Goal: Task Accomplishment & Management: Use online tool/utility

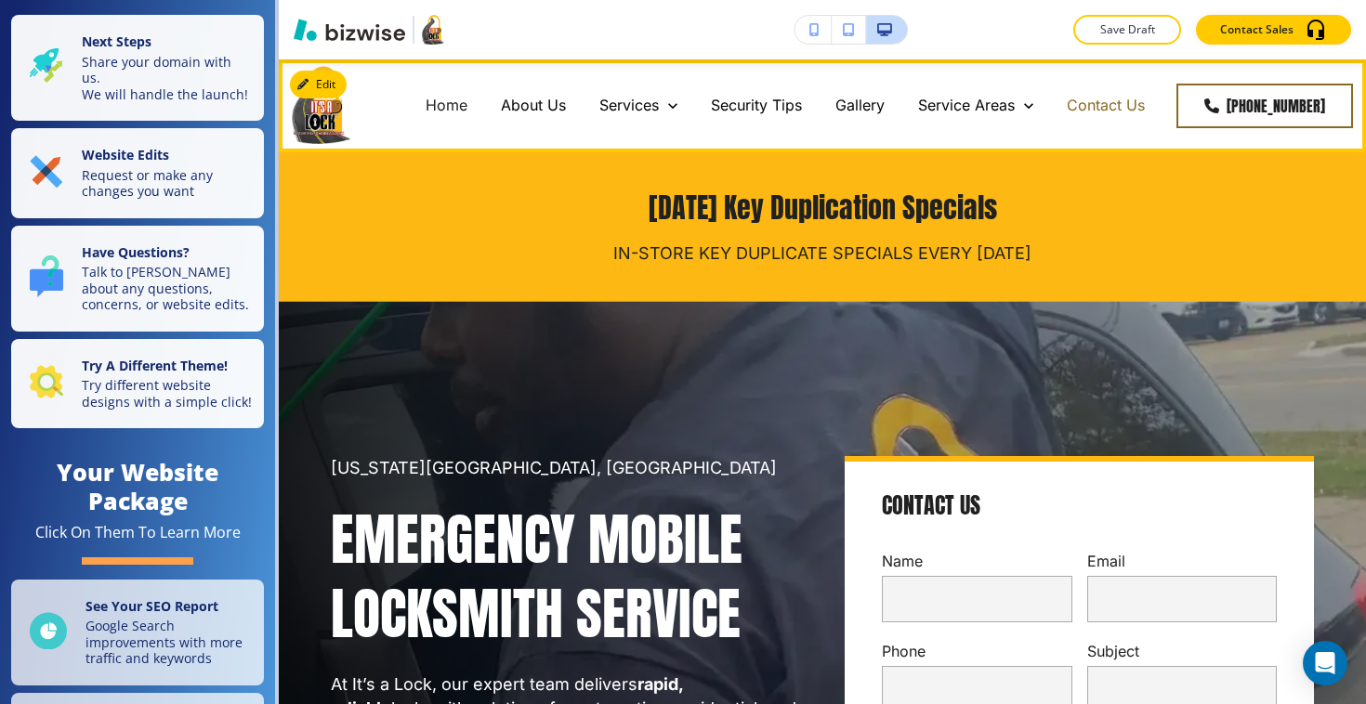
click at [1145, 97] on p "Contact Us" at bounding box center [1105, 105] width 78 height 21
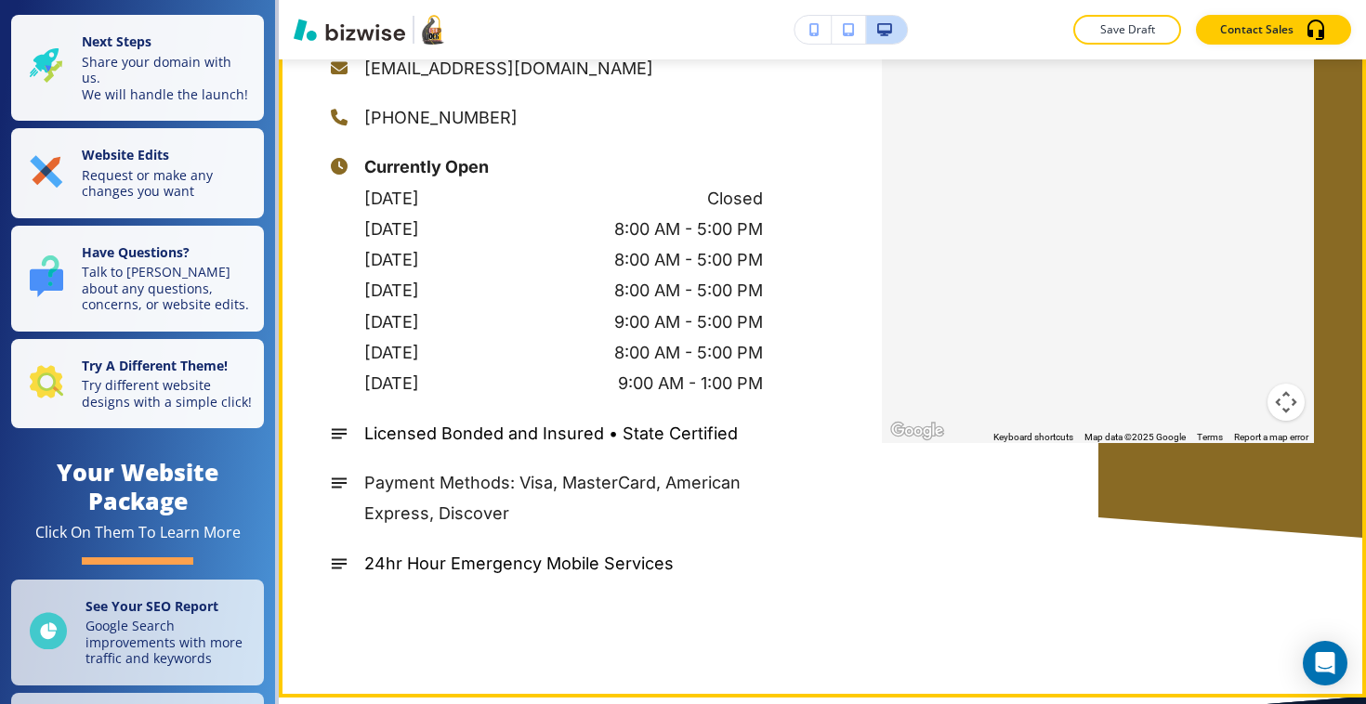
scroll to position [4063, 0]
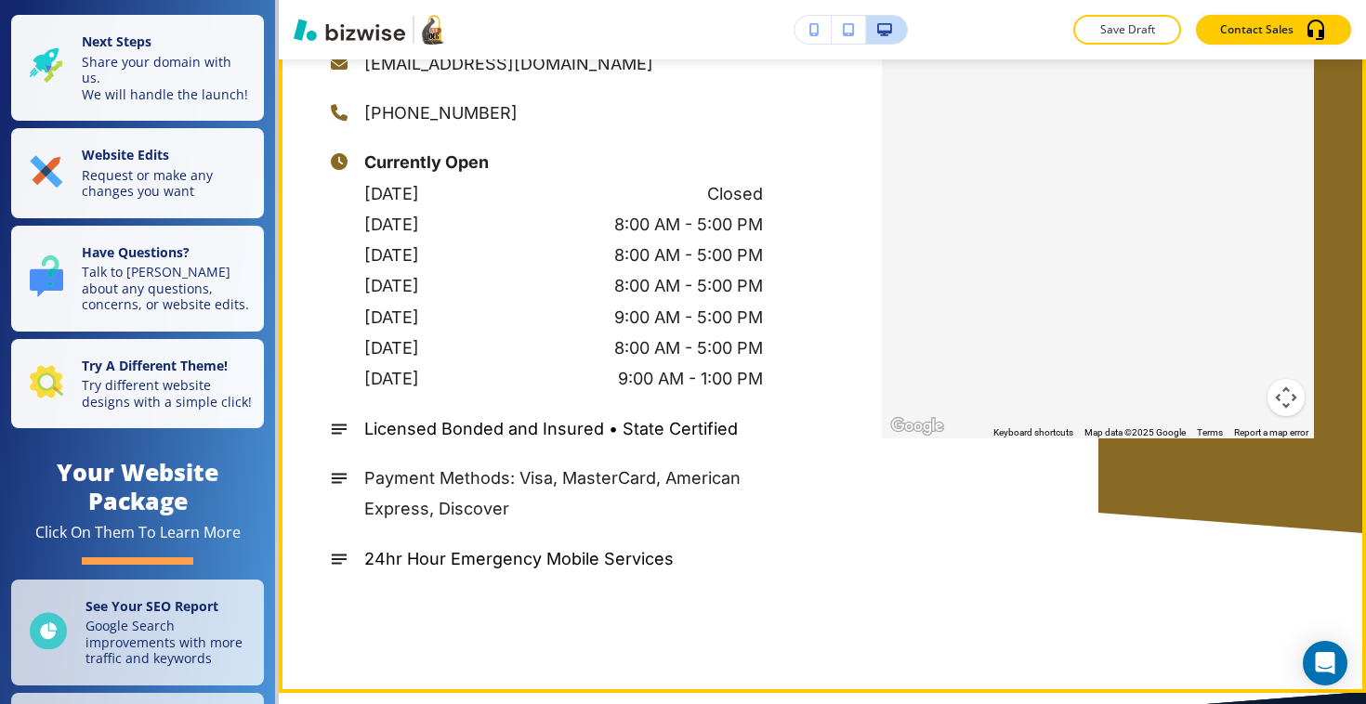
click at [341, 551] on icon at bounding box center [339, 559] width 17 height 17
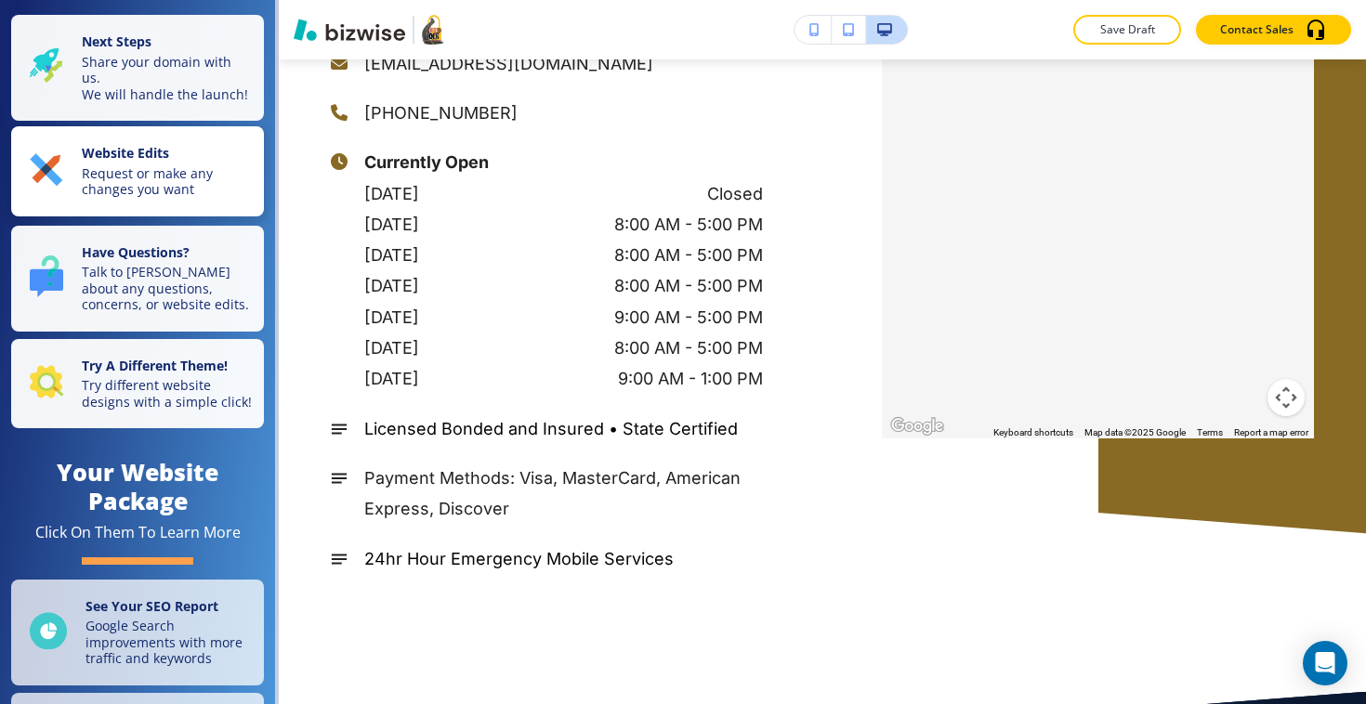
click at [193, 184] on button "Website Edits Request or make any changes you want" at bounding box center [137, 171] width 253 height 90
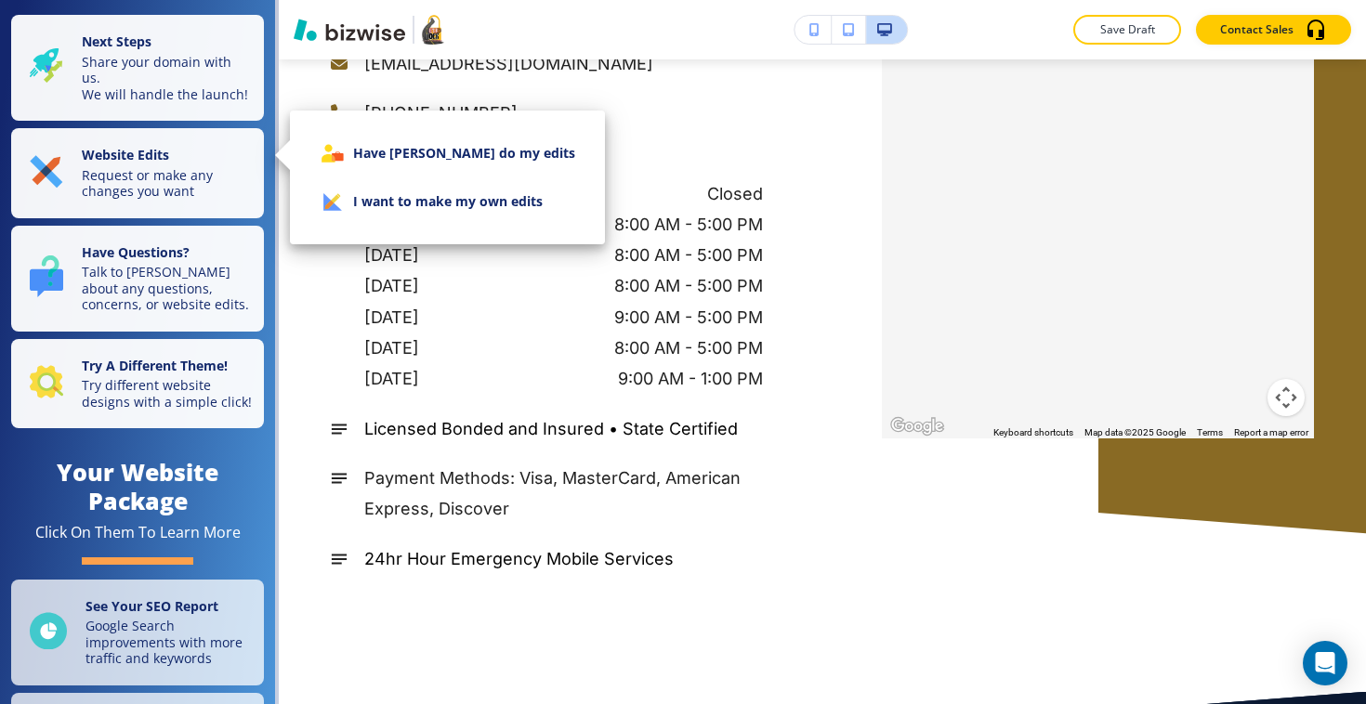
click at [391, 195] on li "I want to make my own edits" at bounding box center [447, 201] width 285 height 48
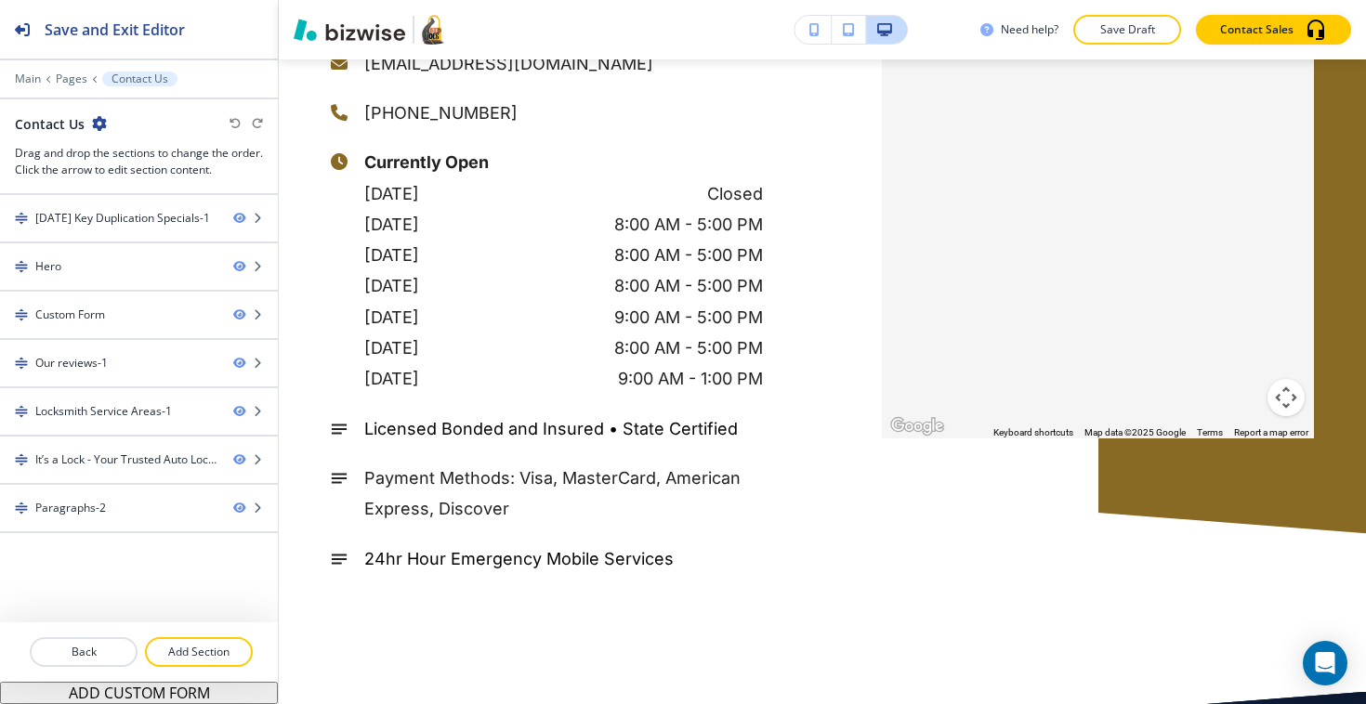
click at [349, 185] on div "Currently Open [DATE] Closed [DATE] 8:00 AM - 5:00 PM [DATE] 8:00 AM - 5:00 PM …" at bounding box center [547, 270] width 432 height 247
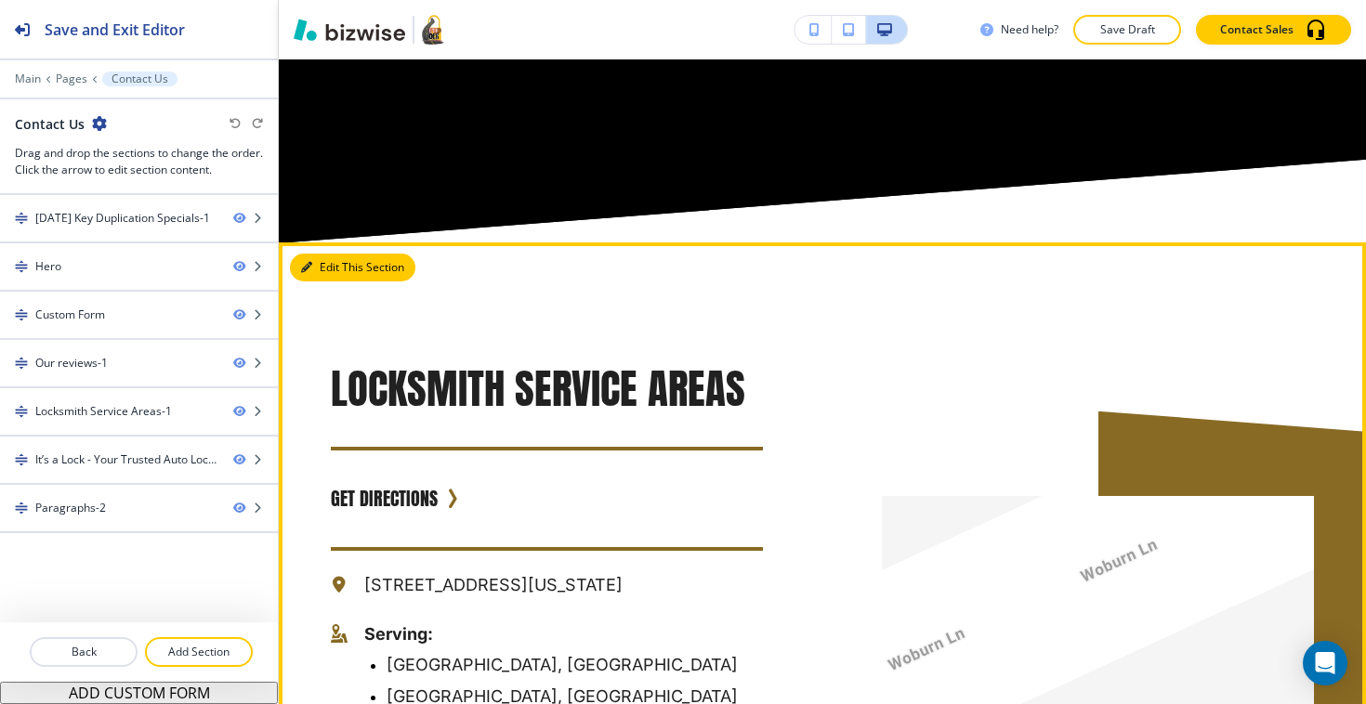
click at [319, 254] on button "Edit This Section" at bounding box center [352, 268] width 125 height 28
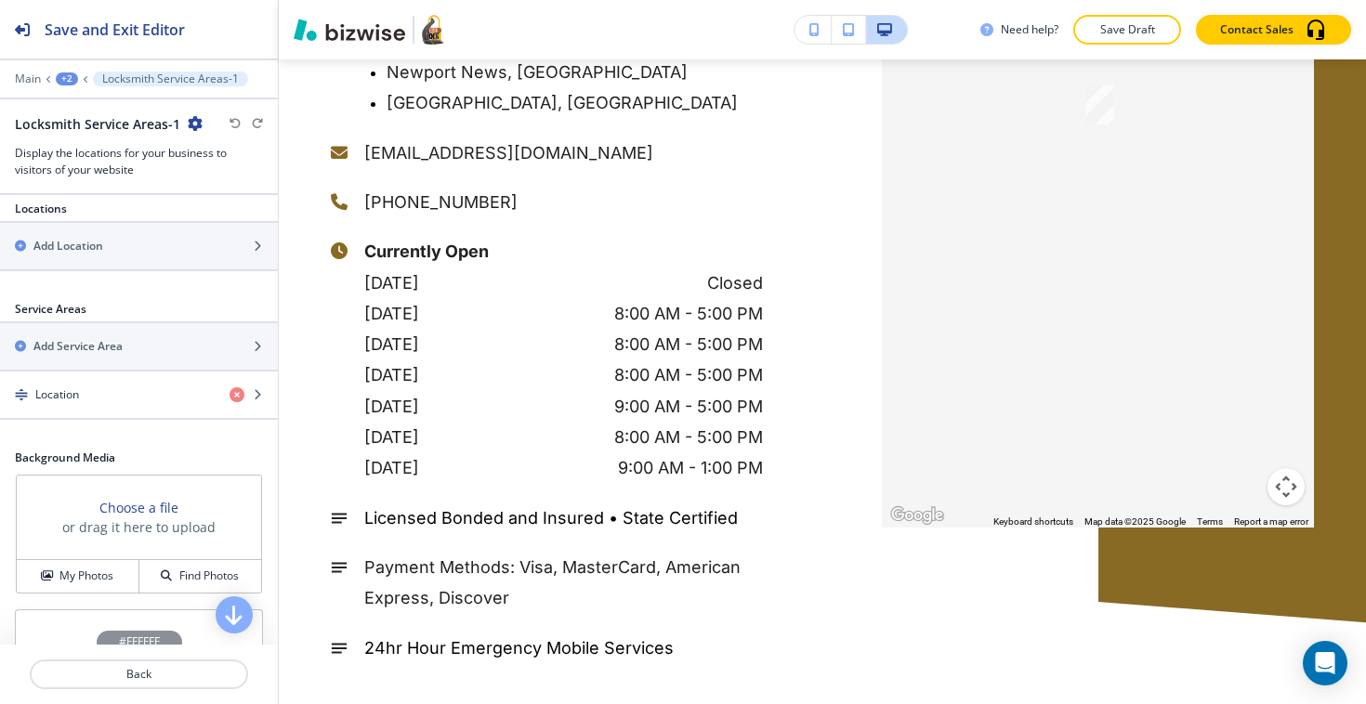
scroll to position [797, 0]
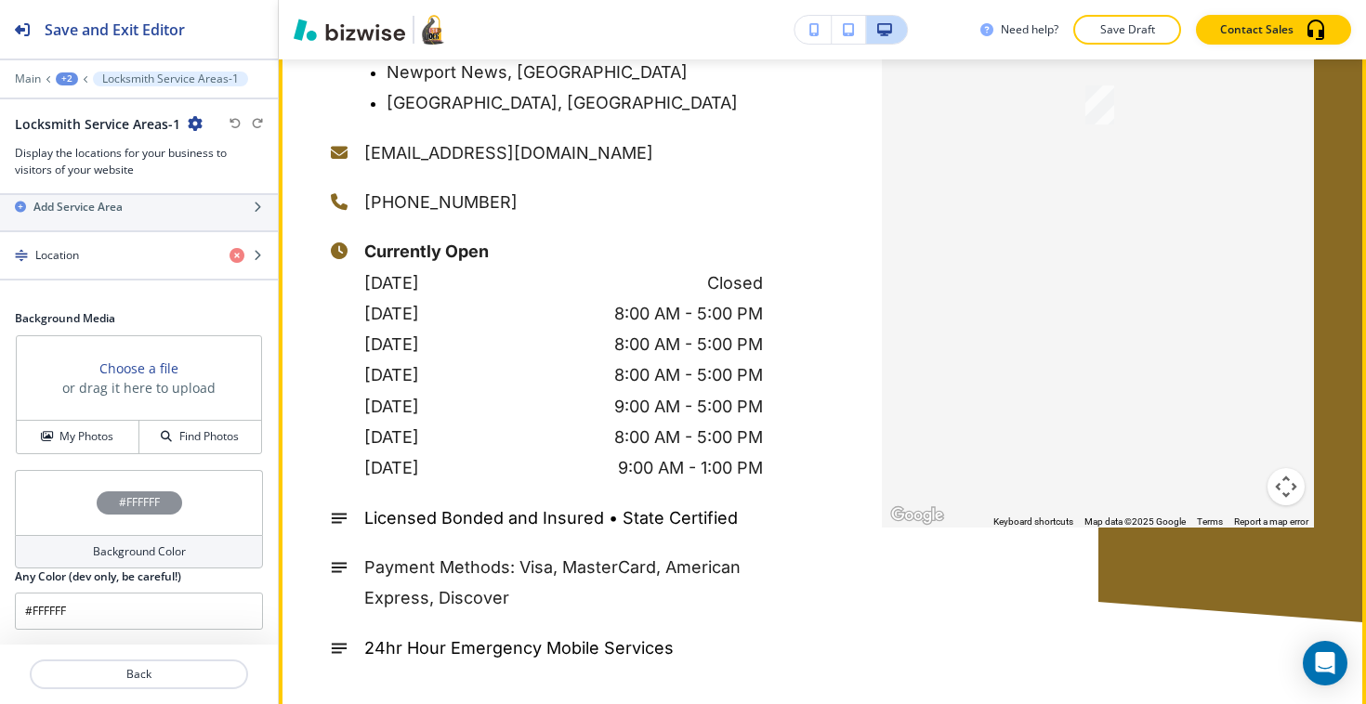
click at [418, 391] on p "[DATE]" at bounding box center [391, 406] width 55 height 31
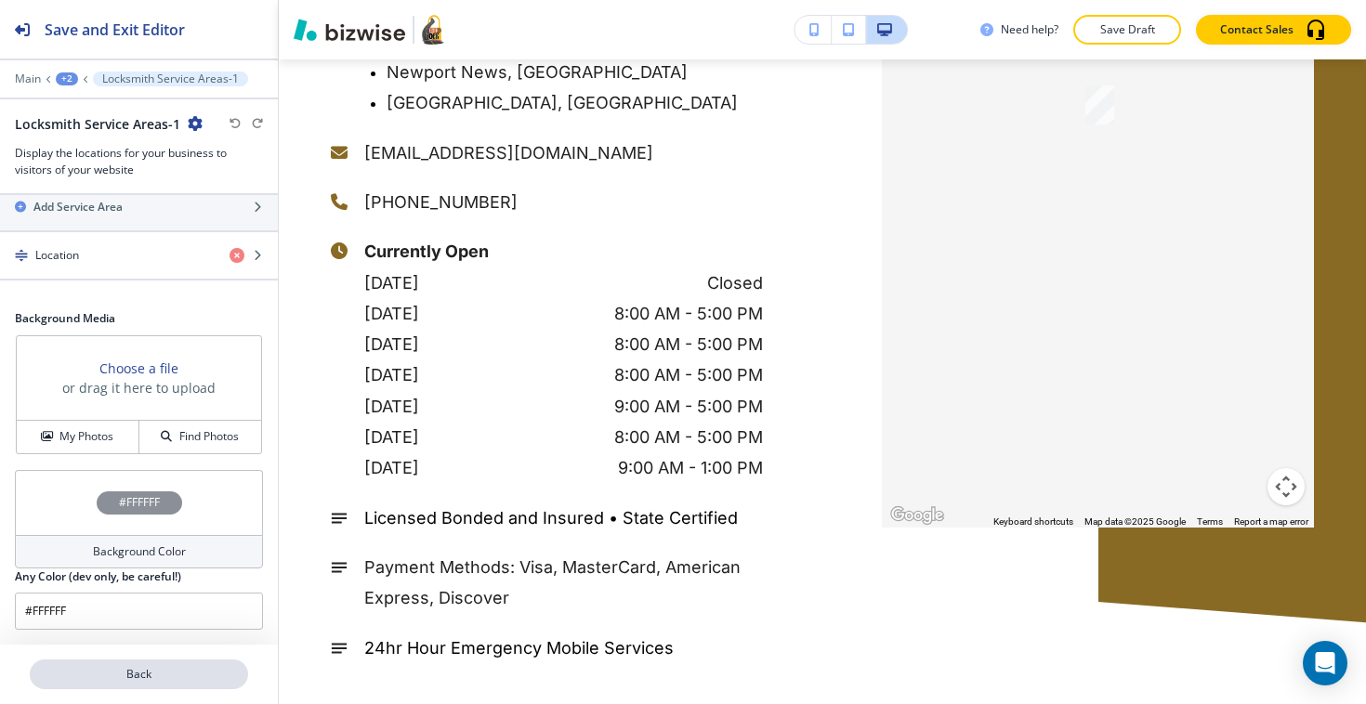
click at [126, 666] on p "Back" at bounding box center [139, 674] width 215 height 17
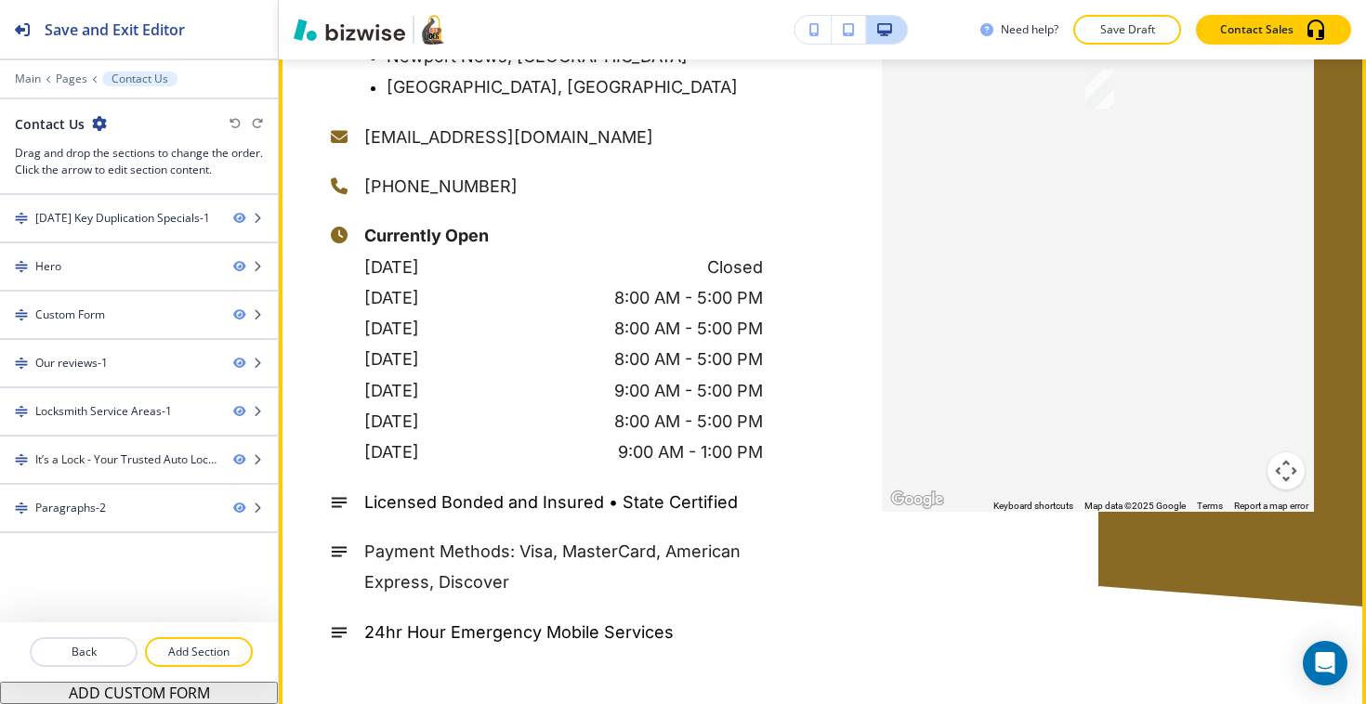
scroll to position [3991, 0]
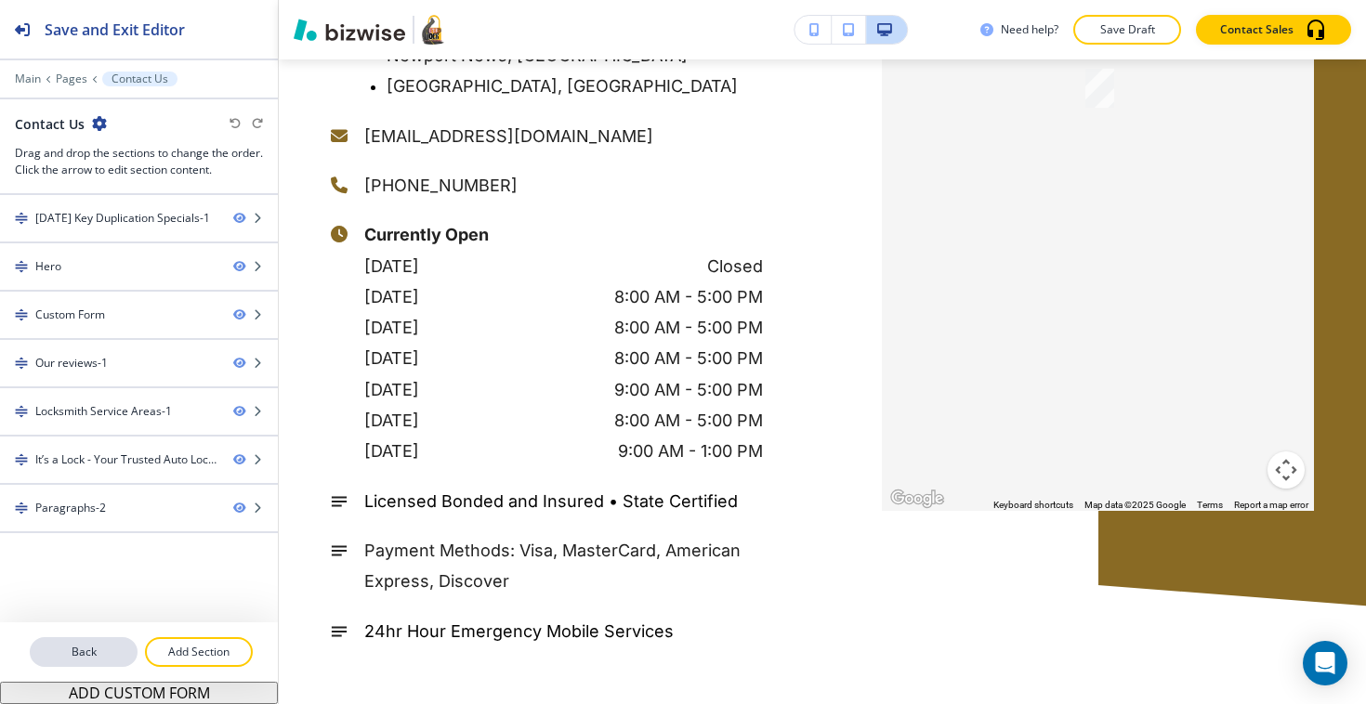
click at [108, 642] on button "Back" at bounding box center [84, 652] width 108 height 30
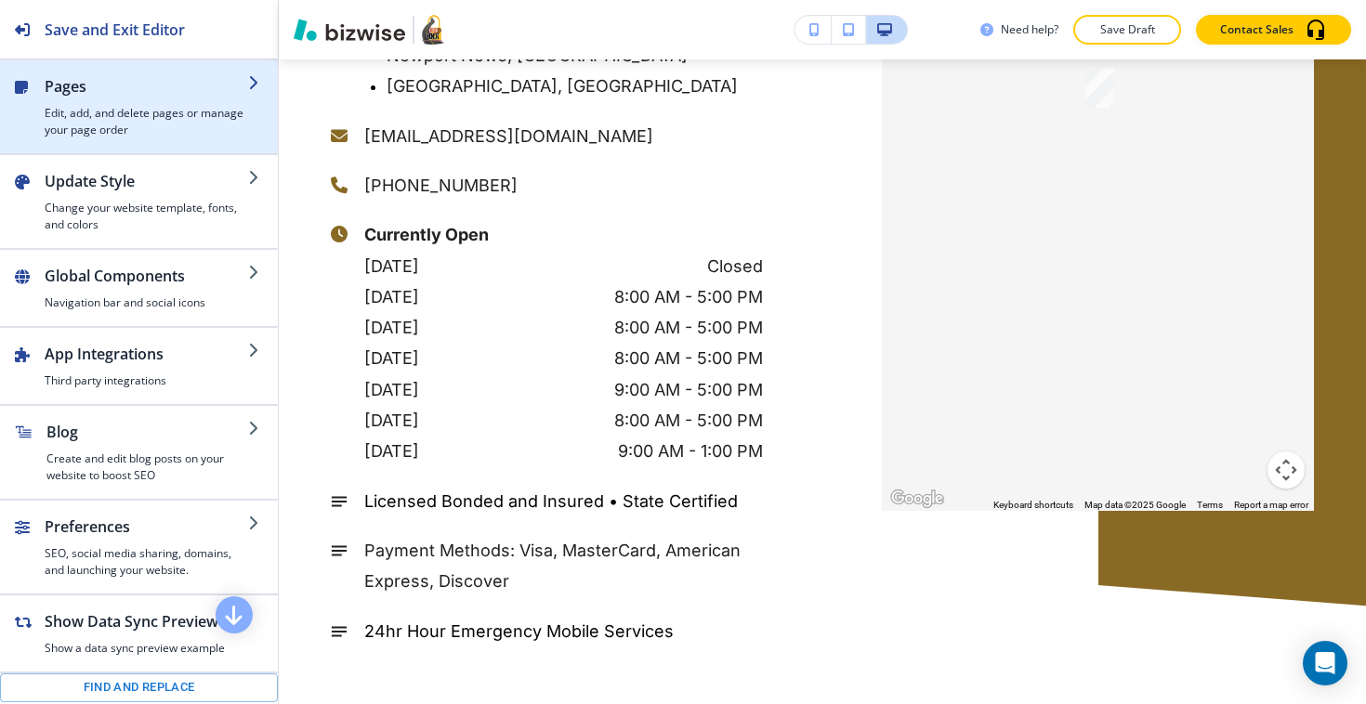
click at [196, 122] on h4 "Edit, add, and delete pages or manage your page order" at bounding box center [146, 121] width 203 height 33
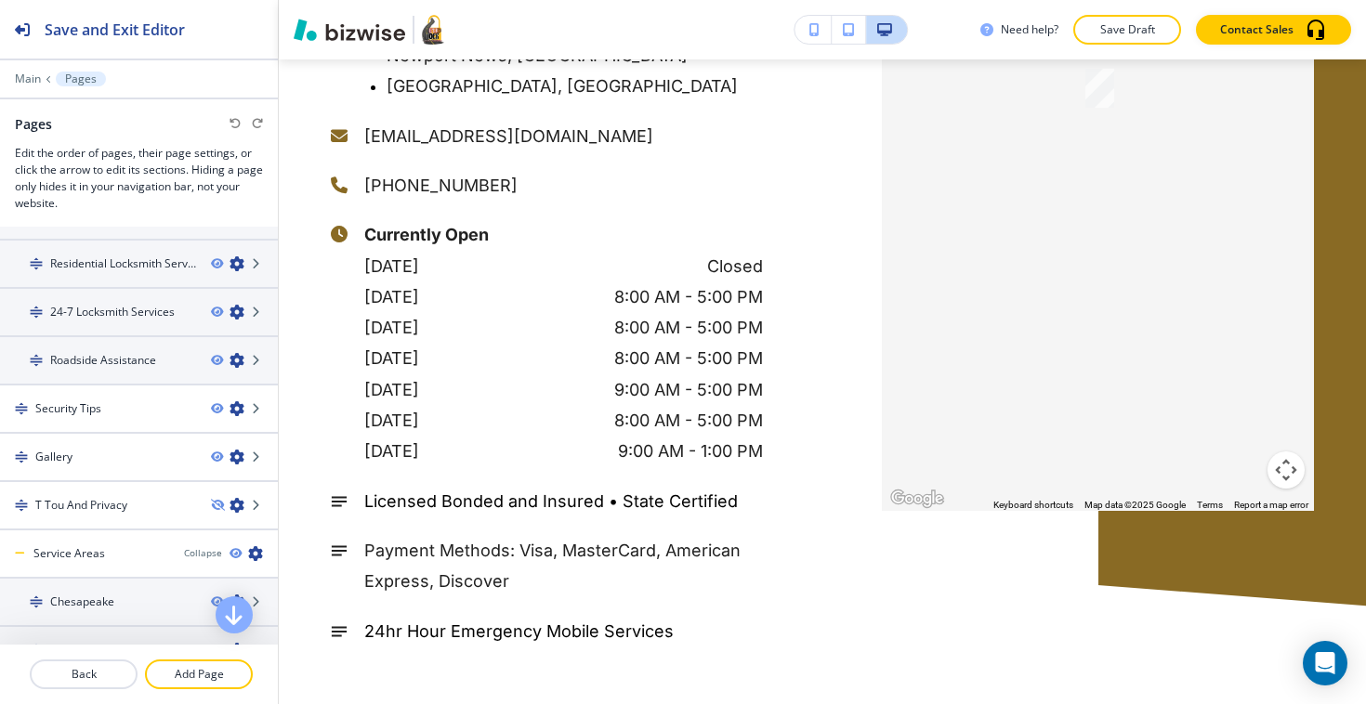
scroll to position [550, 0]
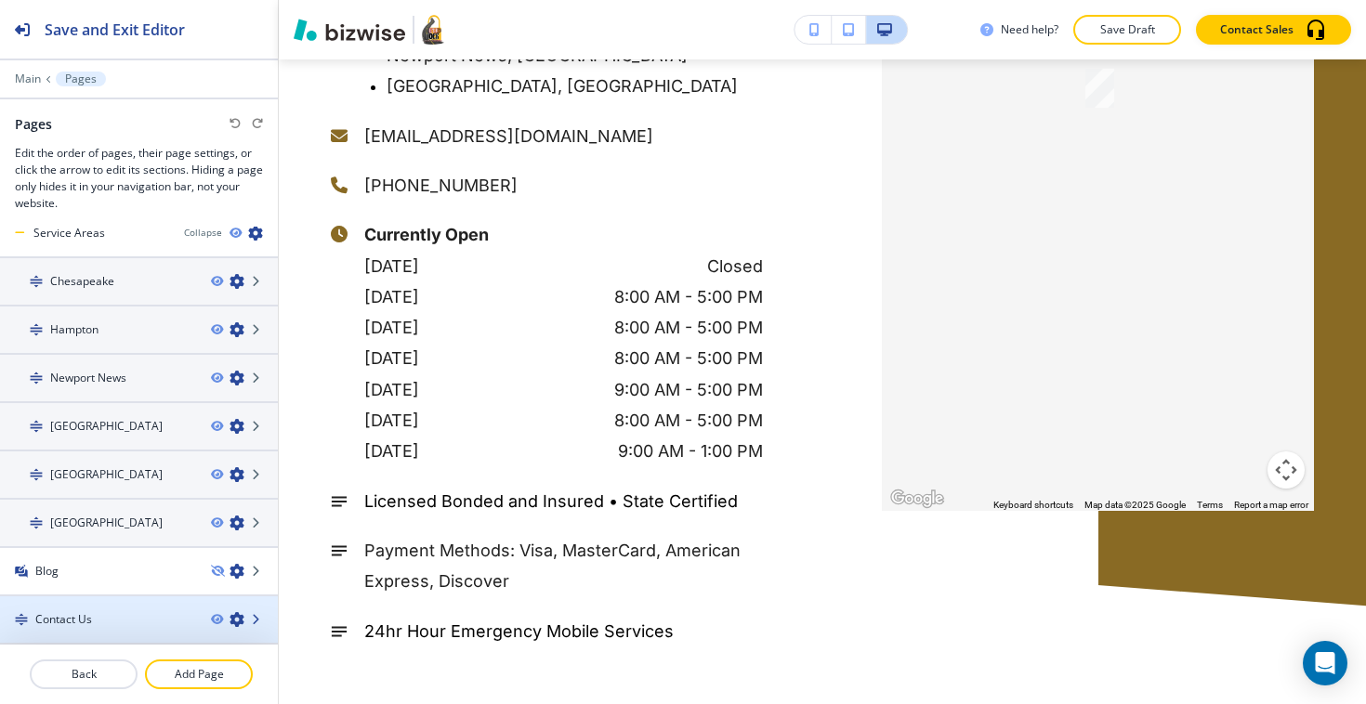
click at [257, 619] on icon at bounding box center [257, 619] width 11 height 11
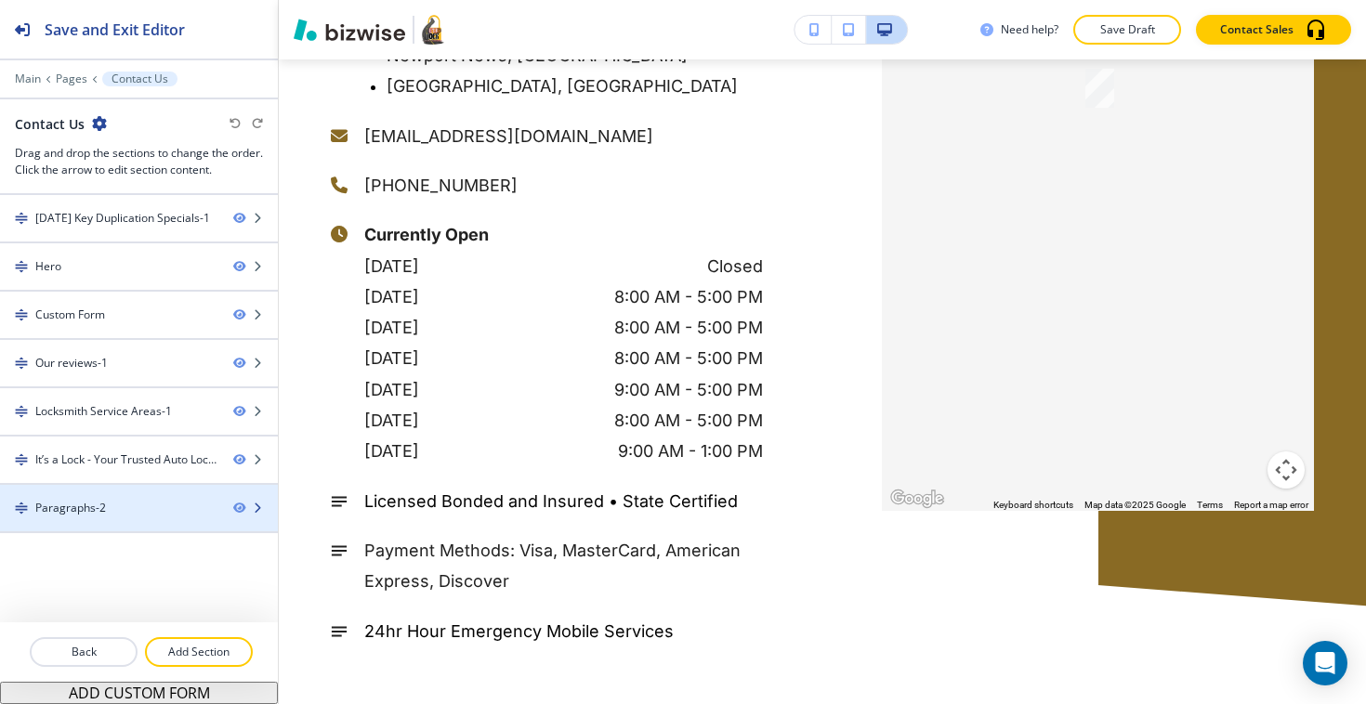
click at [267, 504] on div at bounding box center [255, 508] width 45 height 11
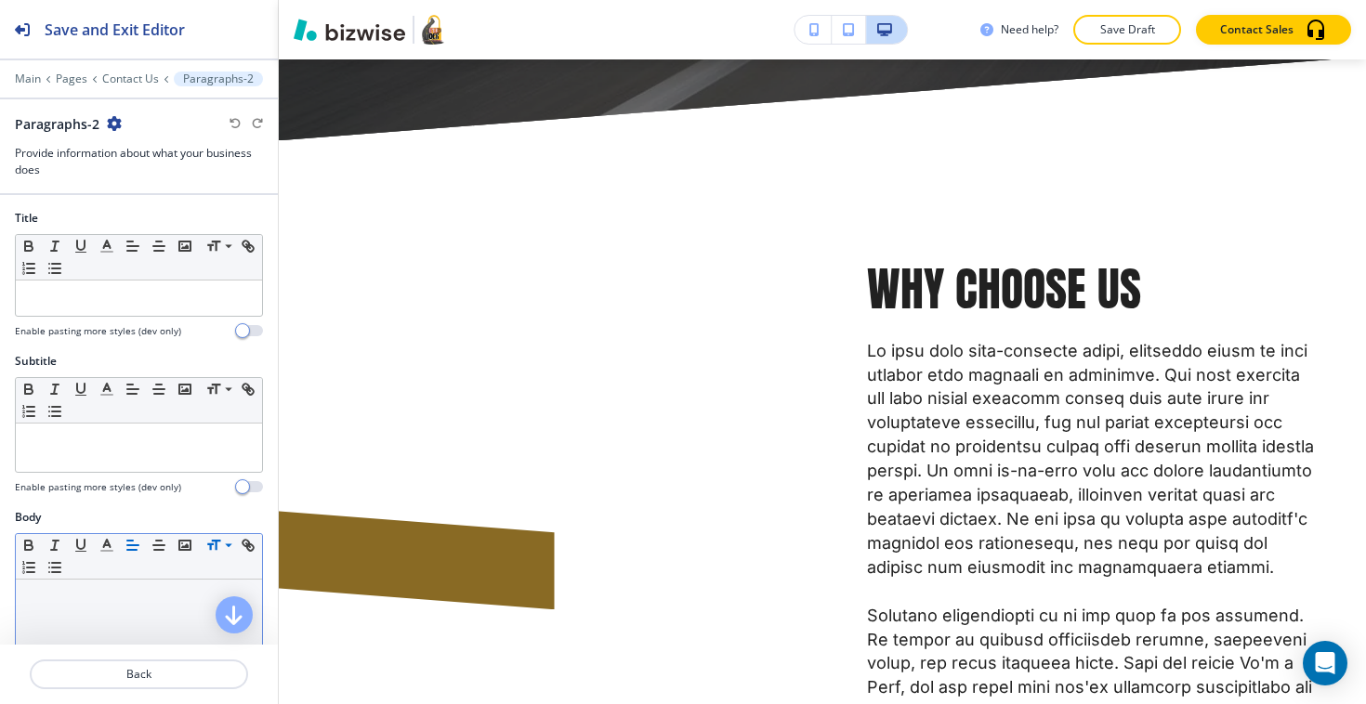
scroll to position [5380, 0]
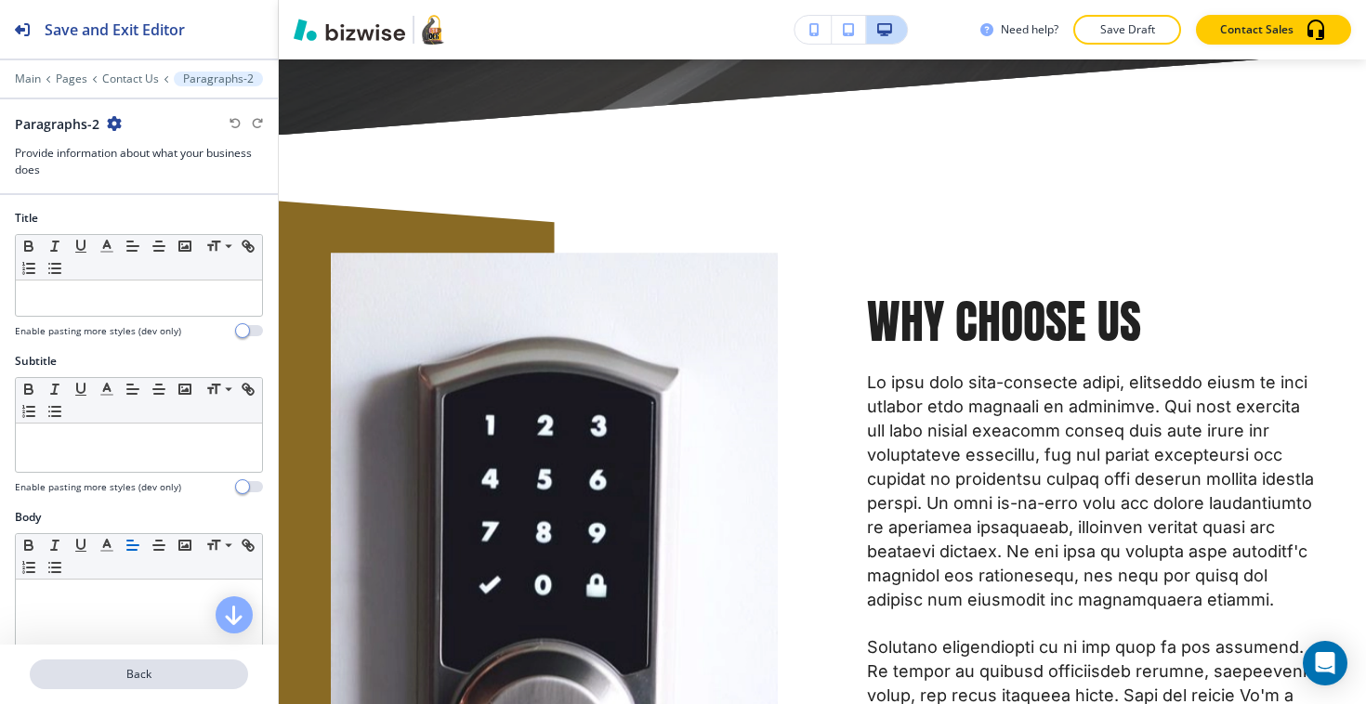
click at [161, 680] on p "Back" at bounding box center [139, 674] width 215 height 17
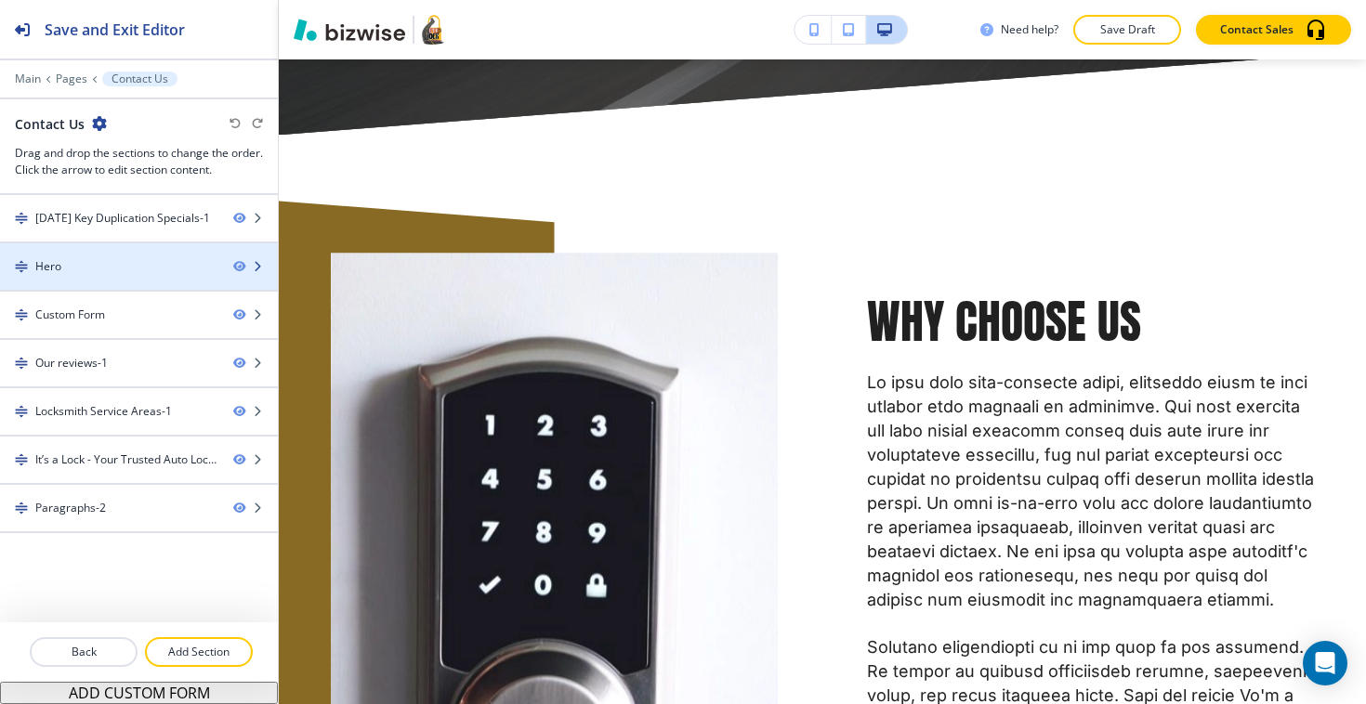
click at [184, 262] on div "Hero" at bounding box center [109, 266] width 218 height 17
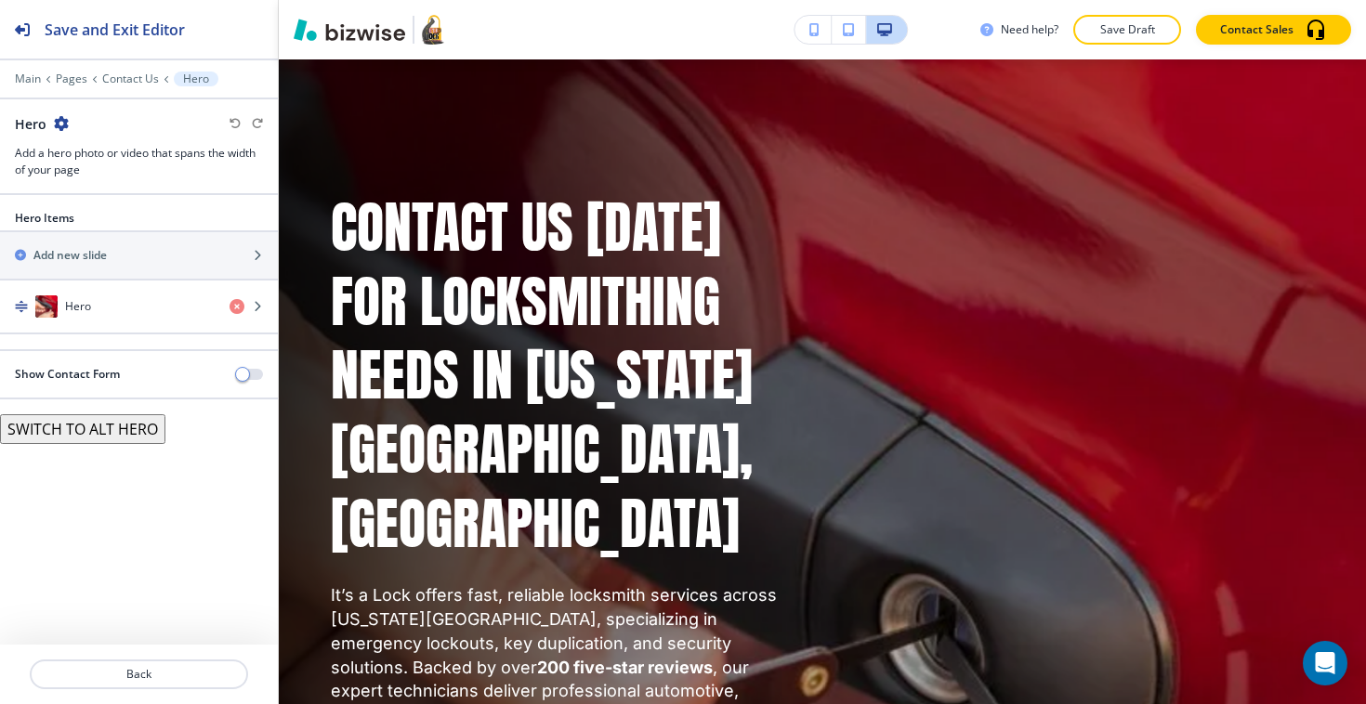
scroll to position [243, 0]
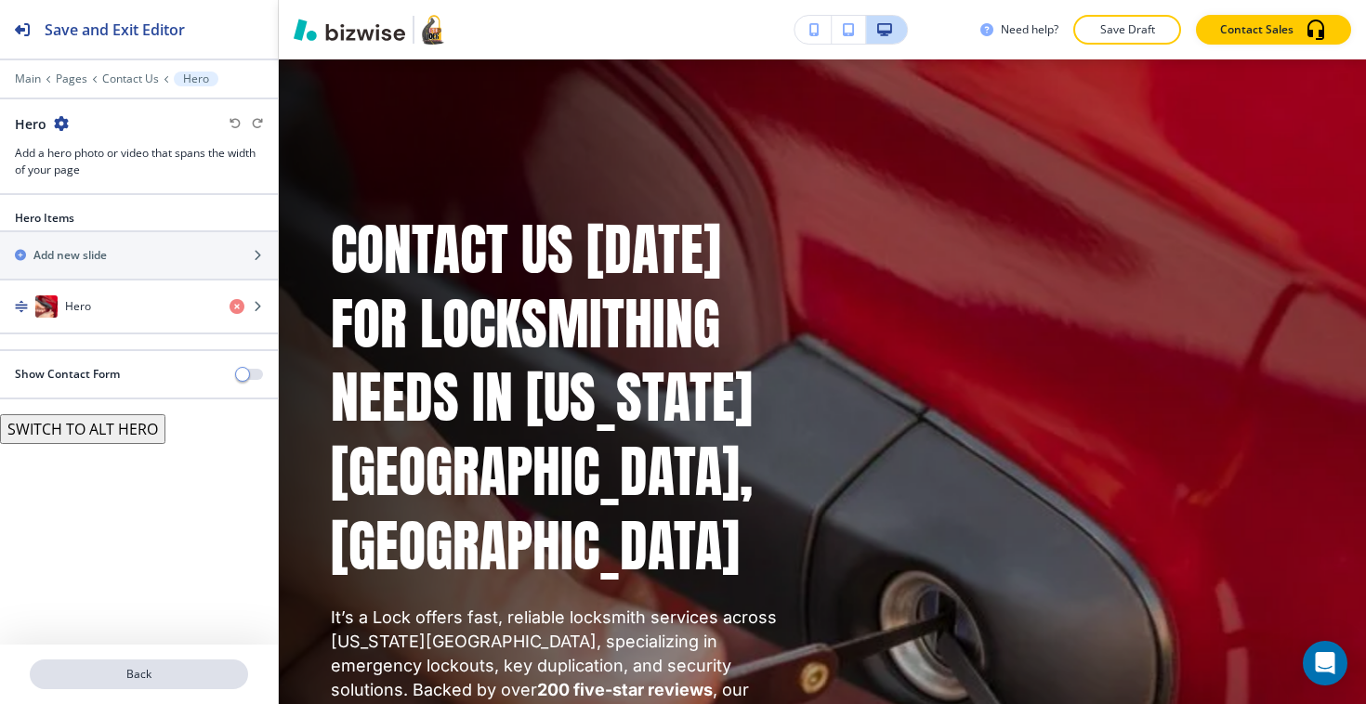
click at [113, 675] on p "Back" at bounding box center [139, 674] width 215 height 17
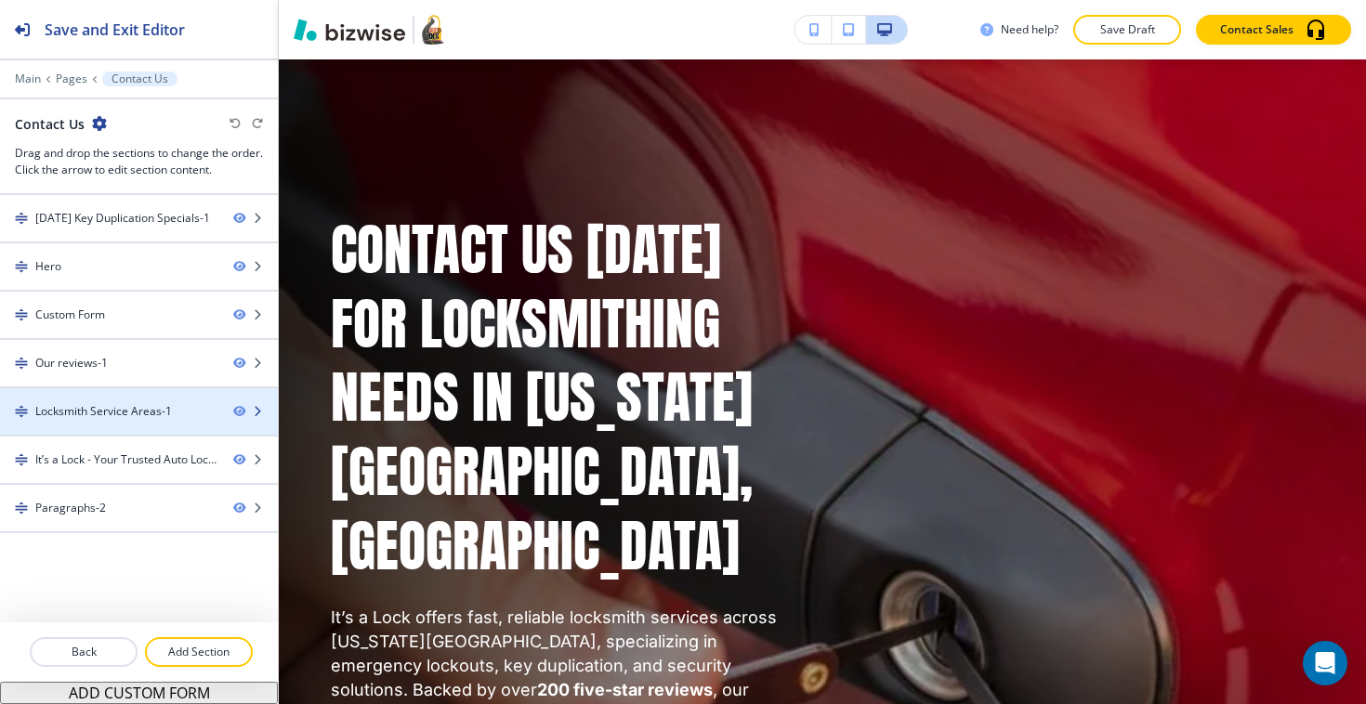
click at [158, 424] on div at bounding box center [139, 427] width 278 height 15
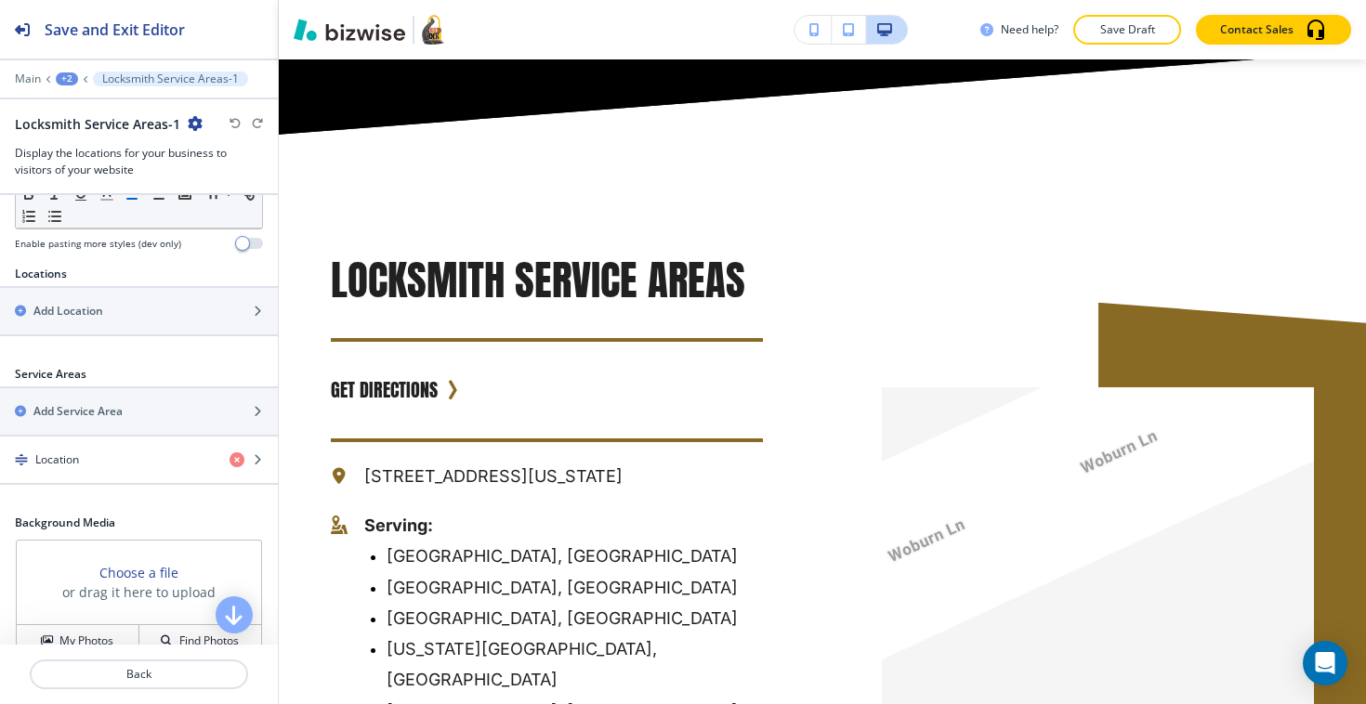
scroll to position [595, 0]
click at [264, 458] on div "button" at bounding box center [253, 458] width 48 height 15
click at [146, 458] on div "Location" at bounding box center [107, 458] width 215 height 17
click at [268, 460] on div "button" at bounding box center [253, 458] width 48 height 15
click at [128, 451] on div "Location" at bounding box center [107, 458] width 215 height 17
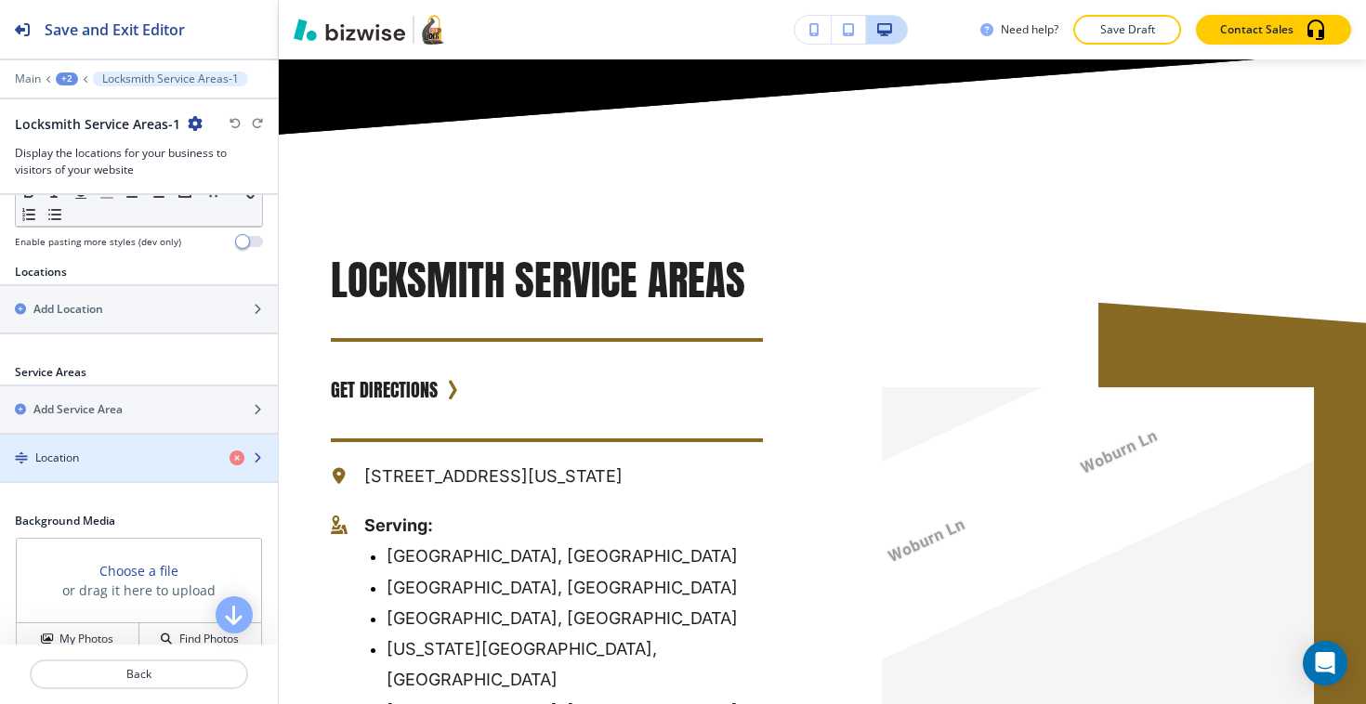
click at [59, 457] on h4 "Location" at bounding box center [57, 458] width 44 height 17
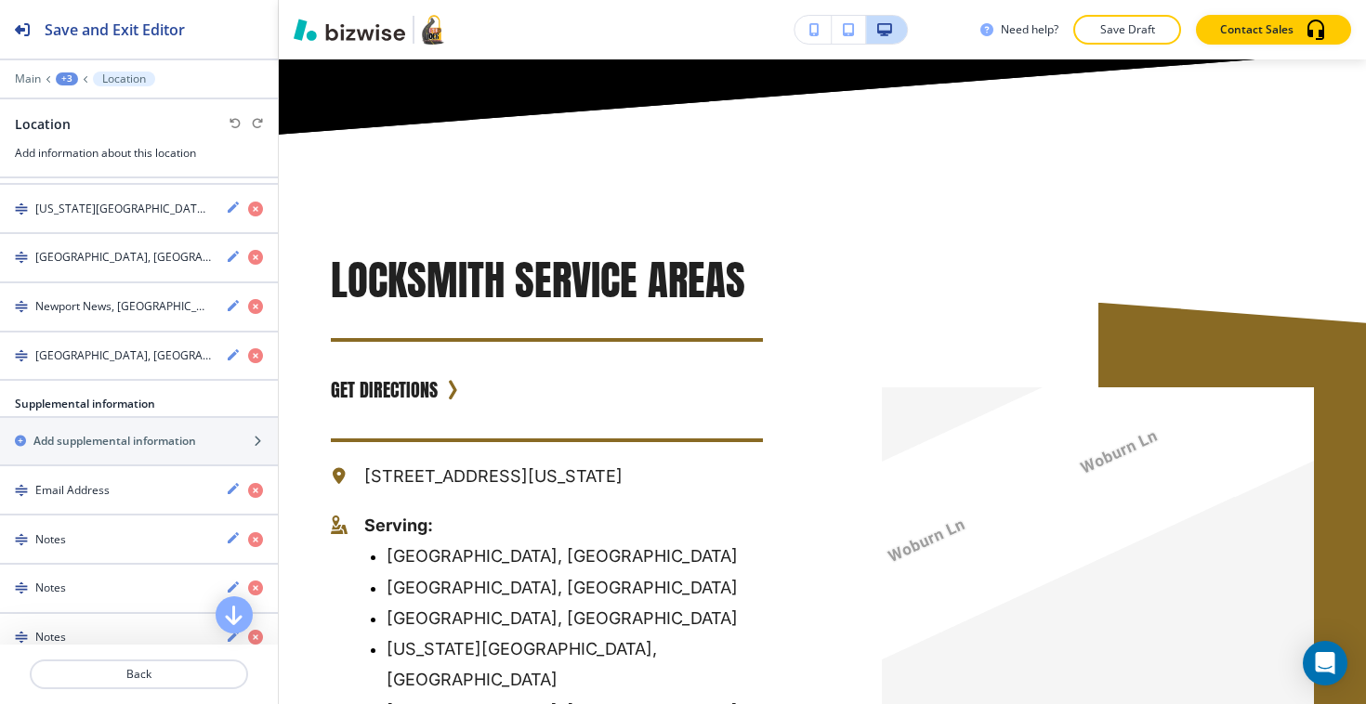
scroll to position [597, 0]
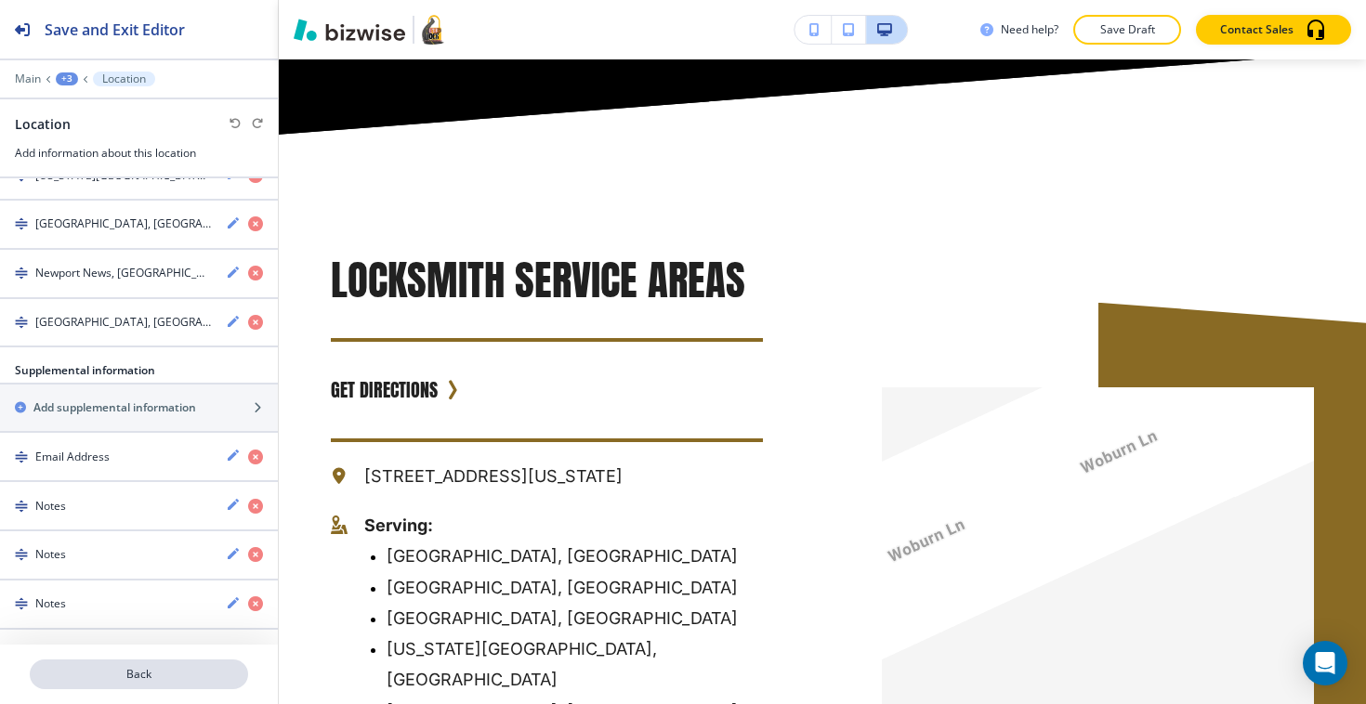
click at [151, 683] on button "Back" at bounding box center [139, 675] width 218 height 30
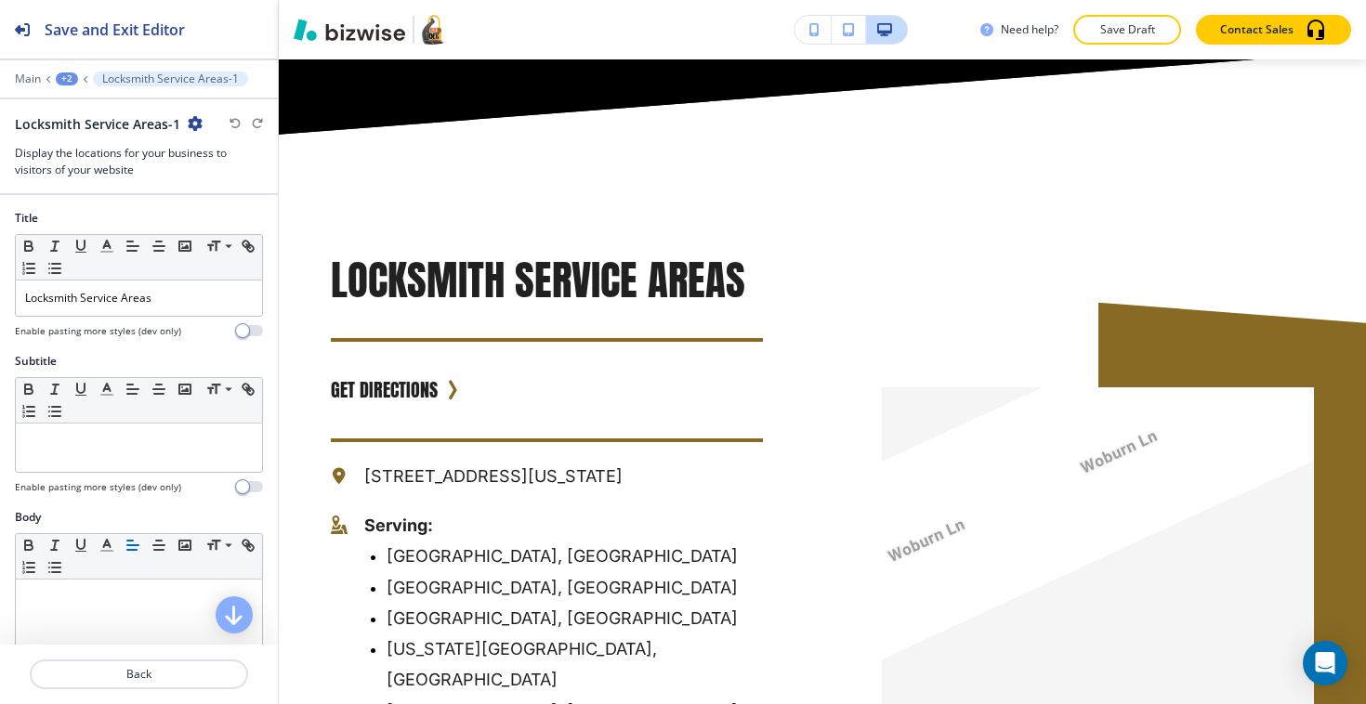
click at [151, 683] on button "Back" at bounding box center [139, 675] width 218 height 30
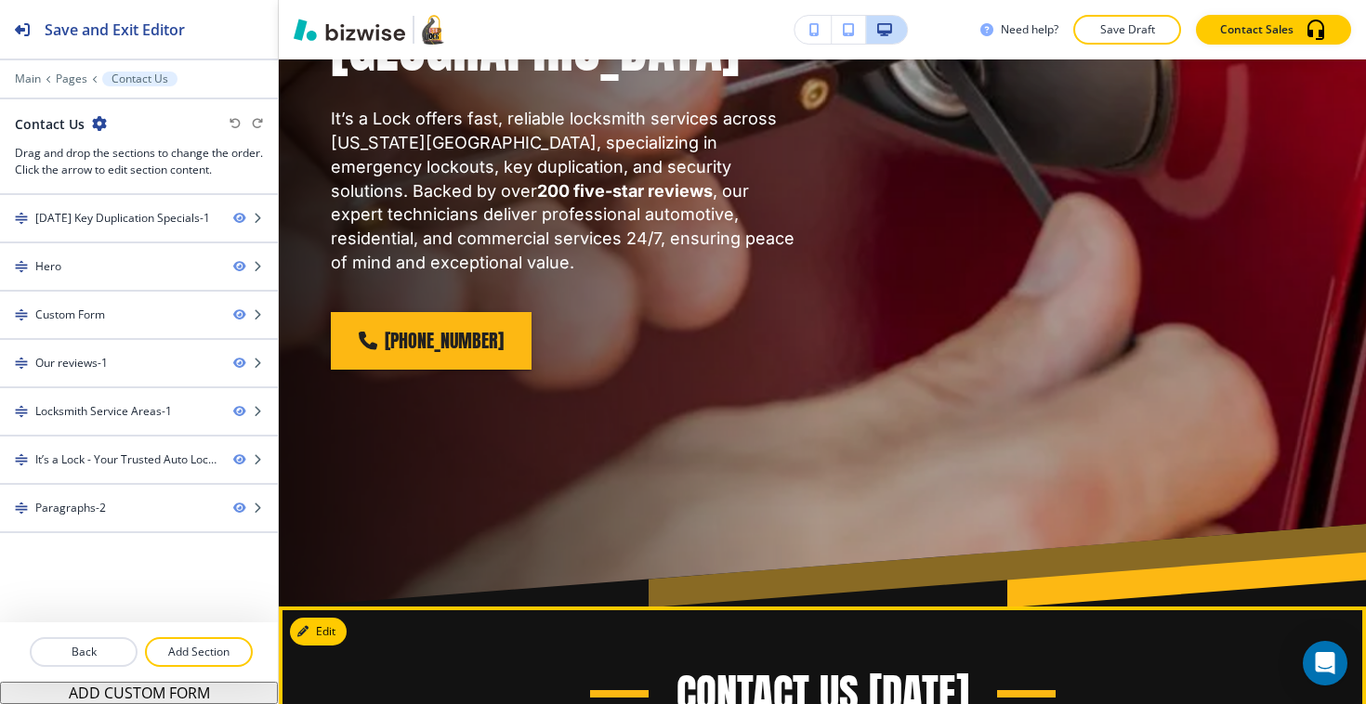
scroll to position [0, 0]
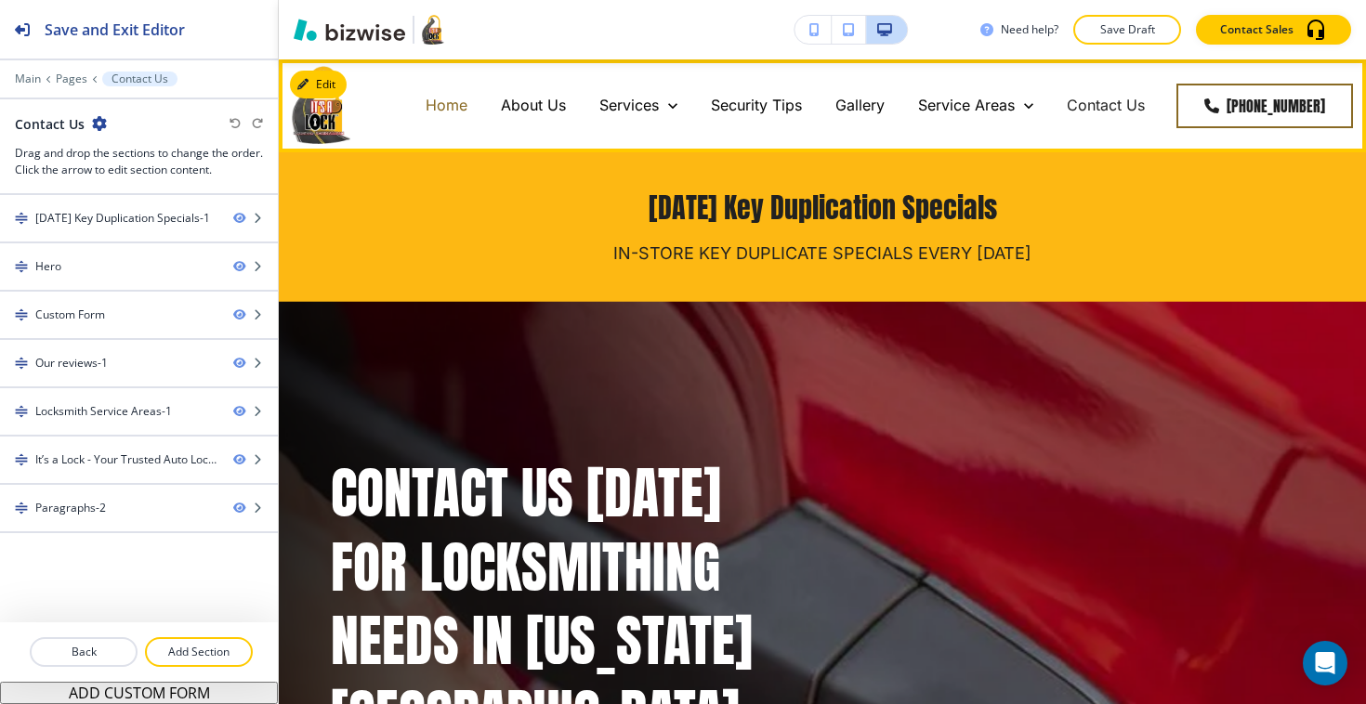
click at [452, 100] on p "Home" at bounding box center [446, 105] width 42 height 21
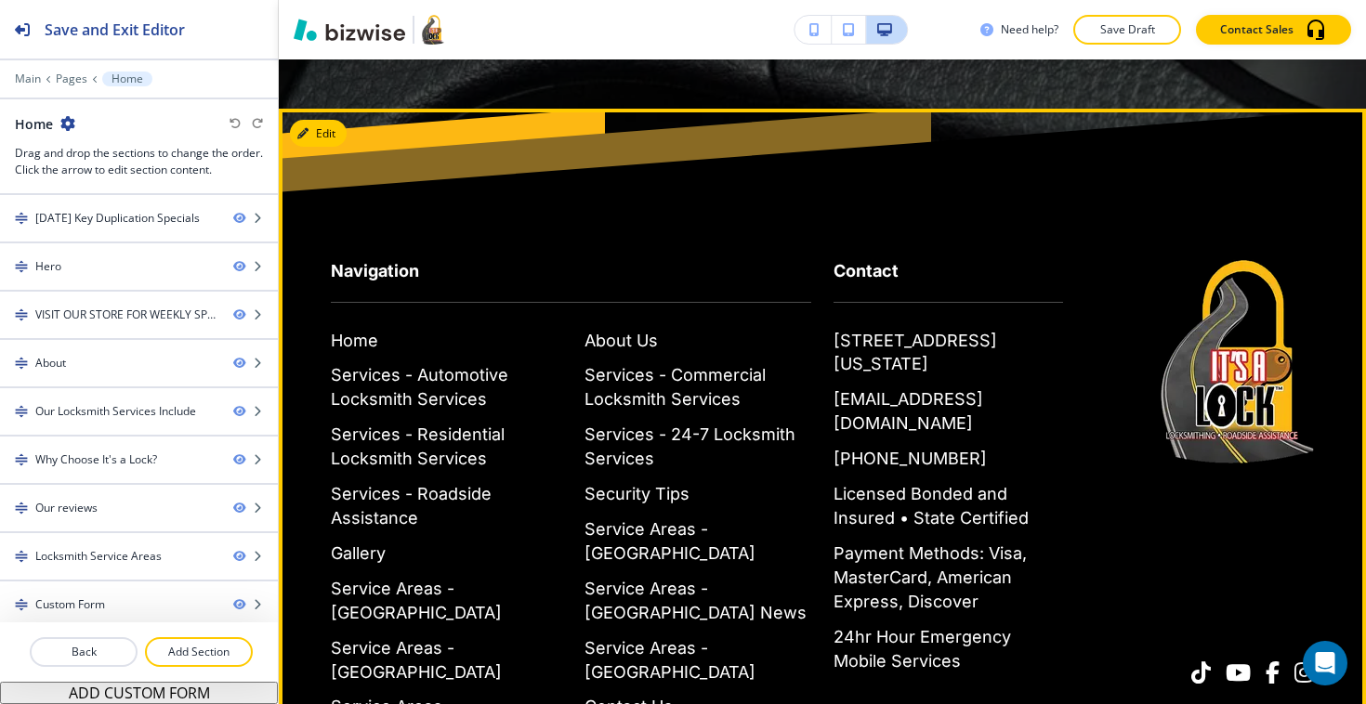
scroll to position [8986, 0]
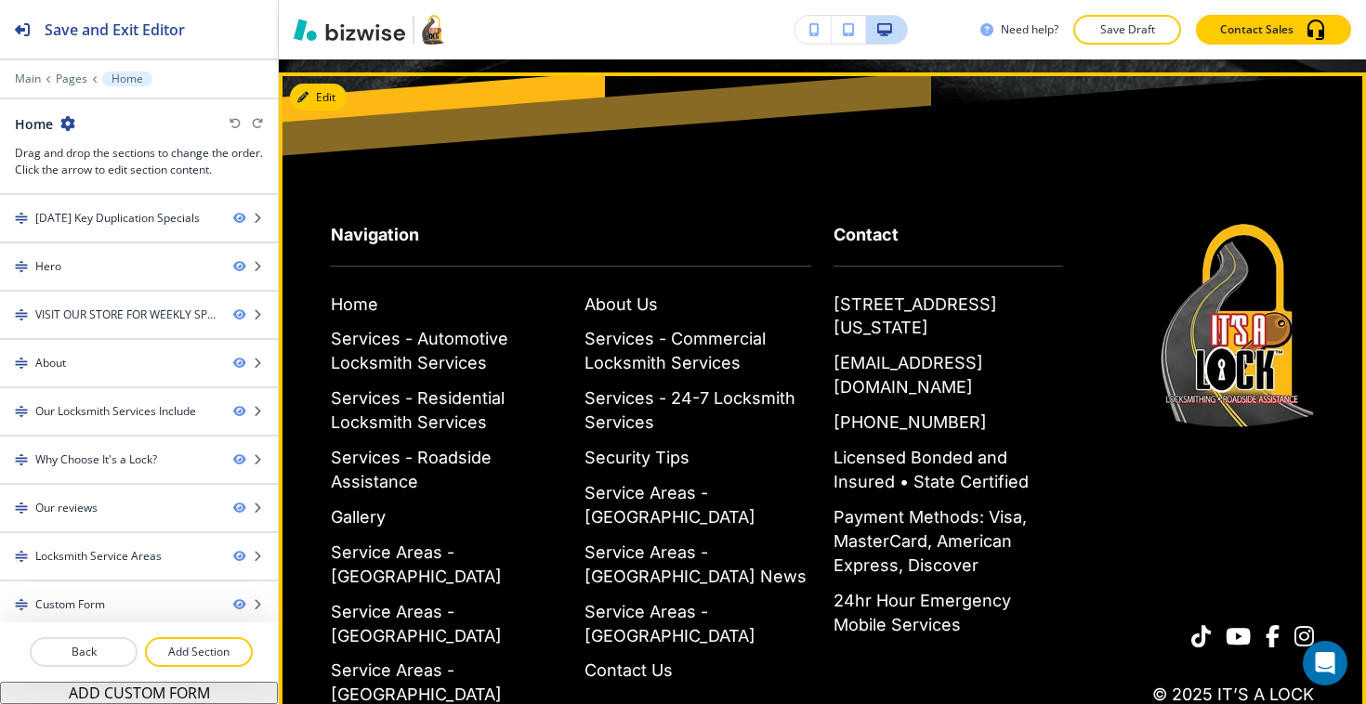
click at [1248, 625] on span at bounding box center [1237, 636] width 25 height 22
click at [1302, 625] on span at bounding box center [1304, 636] width 20 height 22
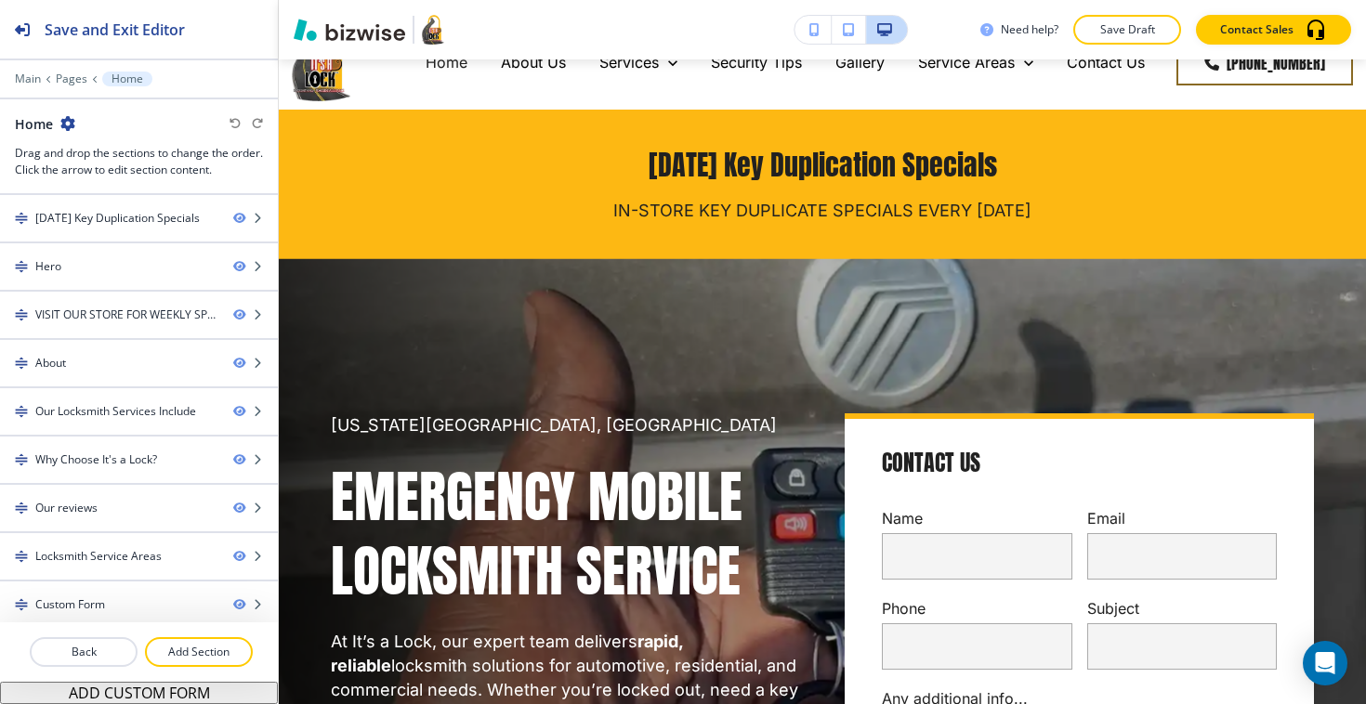
scroll to position [0, 0]
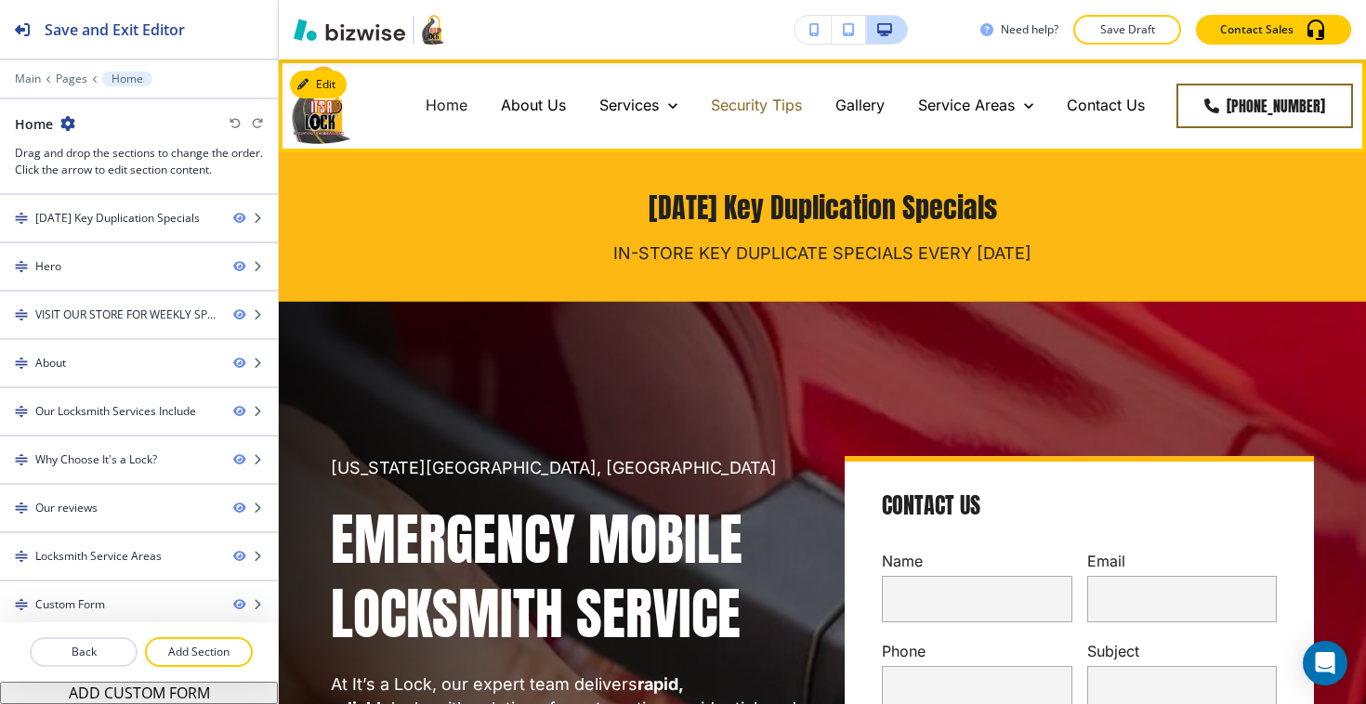
click at [763, 104] on p "Security Tips" at bounding box center [756, 105] width 91 height 21
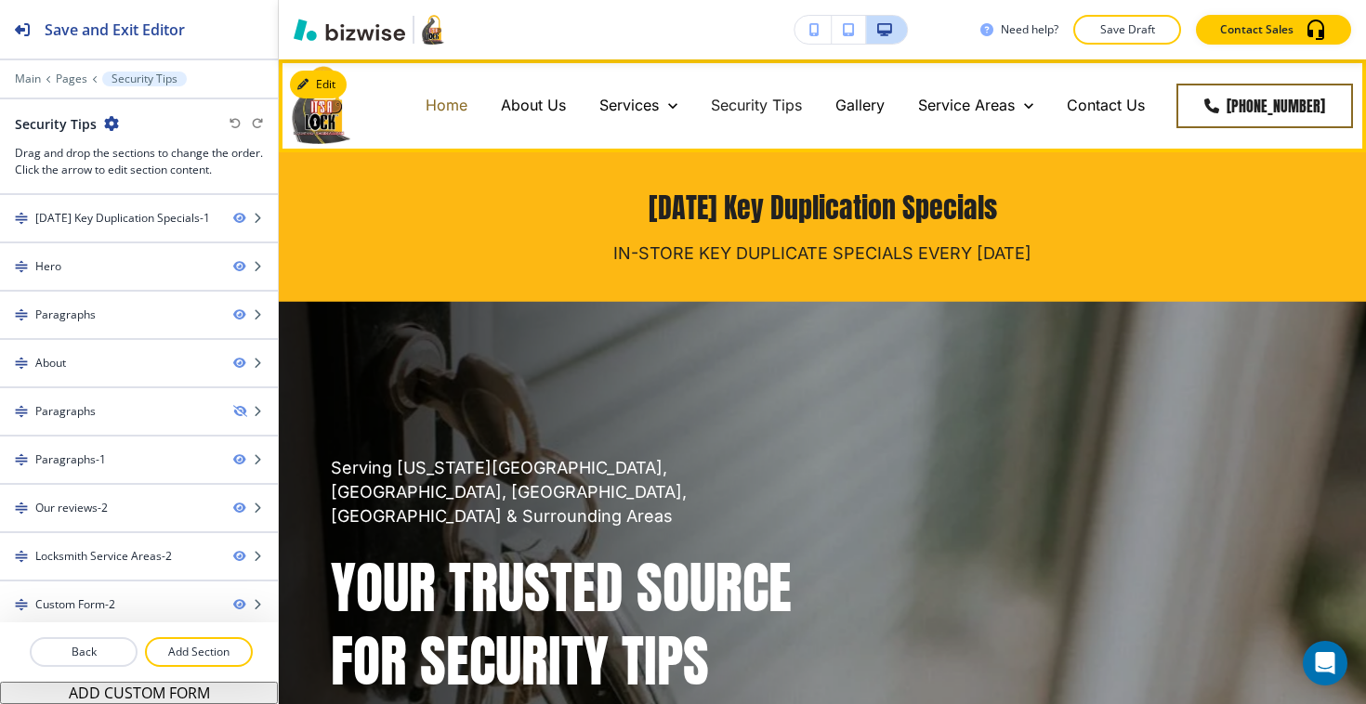
click at [464, 106] on p "Home" at bounding box center [446, 105] width 42 height 21
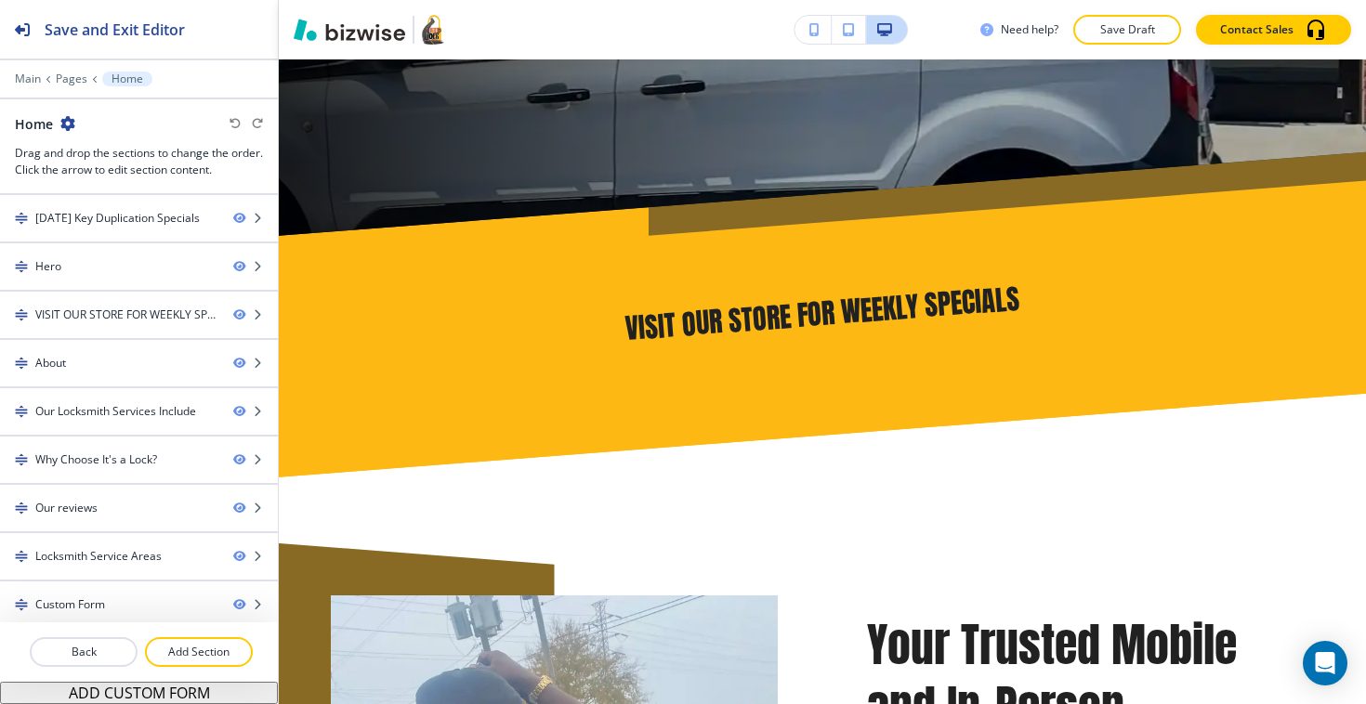
scroll to position [1014, 0]
